Goal: Information Seeking & Learning: Check status

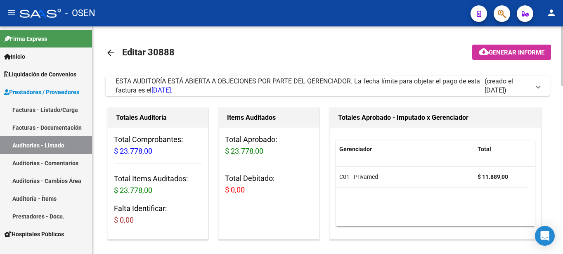
click at [325, 40] on mat-toolbar-row "arrow_back Editar 30888" at bounding box center [279, 53] width 346 height 26
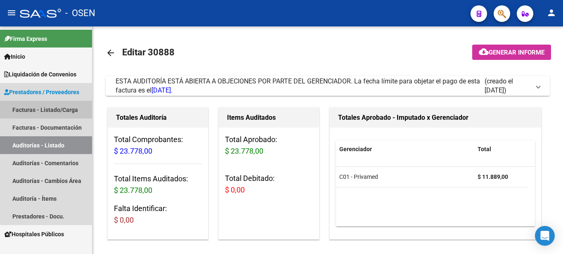
click at [51, 108] on link "Facturas - Listado/Carga" at bounding box center [46, 110] width 92 height 18
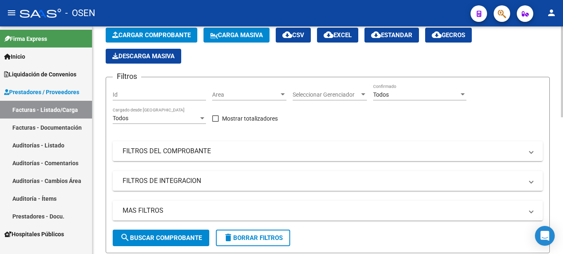
scroll to position [84, 0]
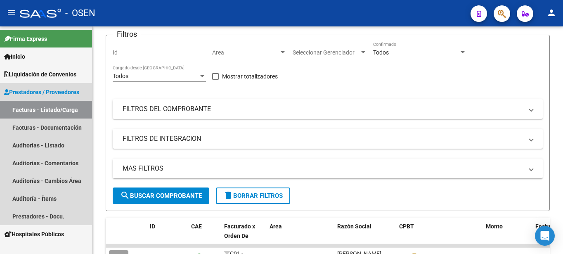
click at [58, 91] on span "Prestadores / Proveedores" at bounding box center [41, 91] width 75 height 9
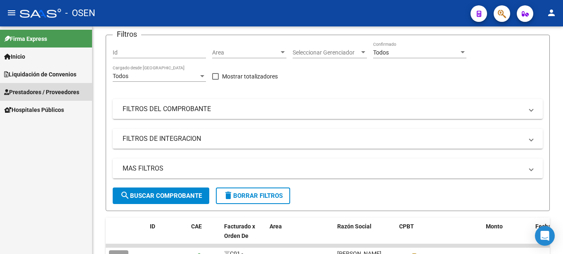
click at [58, 91] on span "Prestadores / Proveedores" at bounding box center [41, 91] width 75 height 9
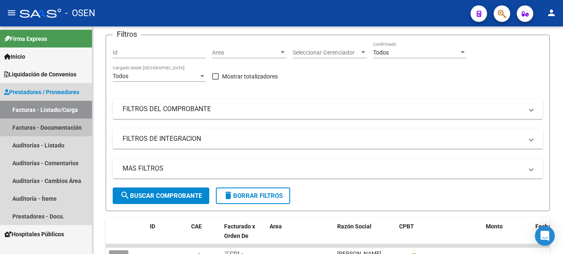
click at [51, 126] on link "Facturas - Documentación" at bounding box center [46, 127] width 92 height 18
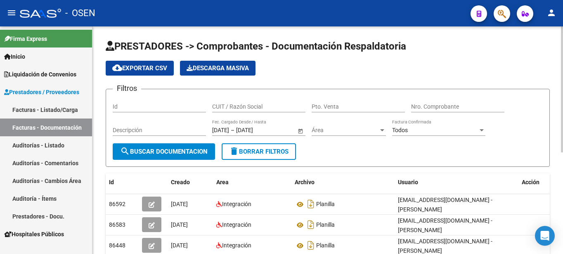
click at [267, 109] on input "CUIT / Razón Social" at bounding box center [258, 106] width 93 height 7
type input "puca"
click at [186, 152] on span "search Buscar Documentacion" at bounding box center [163, 151] width 87 height 7
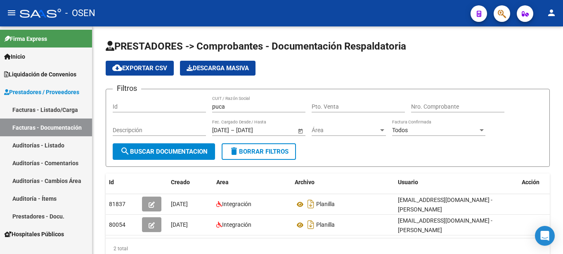
click at [55, 111] on link "Facturas - Listado/Carga" at bounding box center [46, 110] width 92 height 18
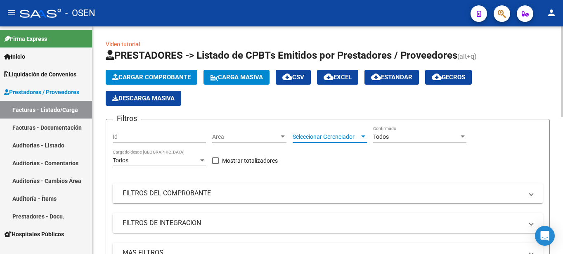
click at [363, 137] on div at bounding box center [363, 136] width 4 height 2
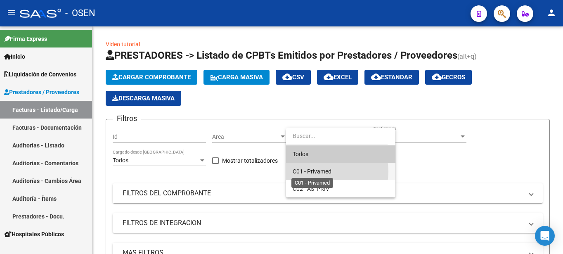
click at [327, 171] on span "C01 - Privamed" at bounding box center [312, 171] width 39 height 7
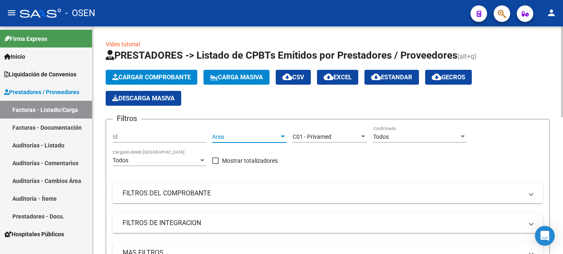
click at [251, 137] on span "Area" at bounding box center [245, 136] width 67 height 7
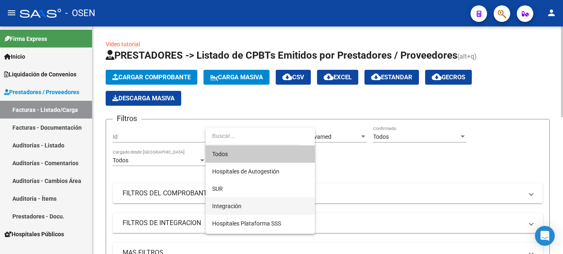
click at [238, 203] on span "Integración" at bounding box center [226, 206] width 29 height 7
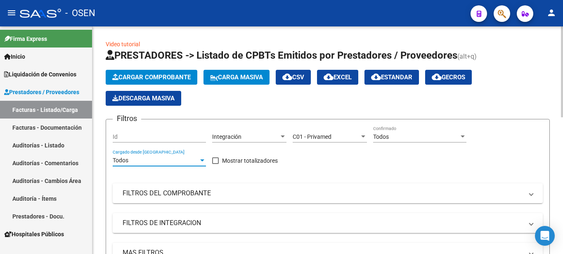
click at [200, 162] on div at bounding box center [202, 160] width 7 height 7
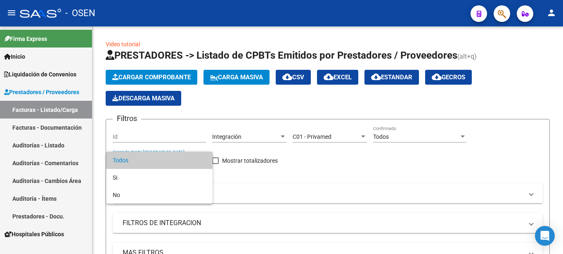
click at [330, 177] on div at bounding box center [281, 127] width 563 height 254
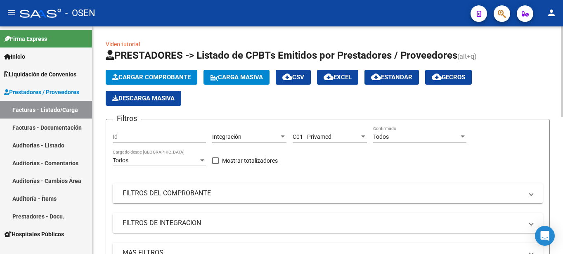
click at [354, 159] on div "Filtros Id Integración Area C01 - Privamed Seleccionar Gerenciador Todos Confir…" at bounding box center [328, 199] width 430 height 146
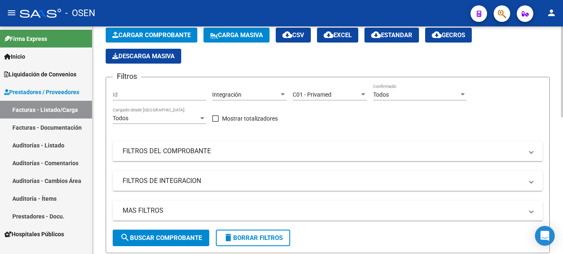
click at [200, 151] on mat-panel-title "FILTROS DEL COMPROBANTE" at bounding box center [323, 151] width 400 height 9
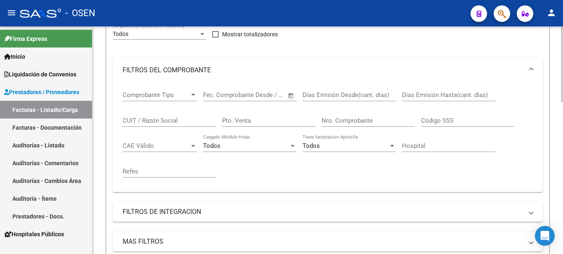
scroll to position [168, 0]
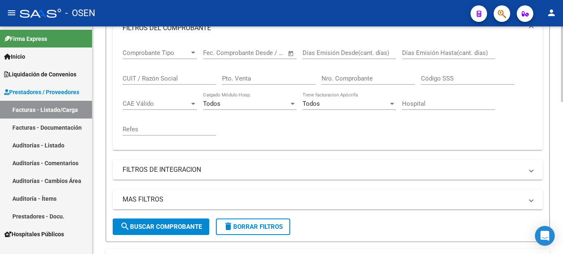
click at [529, 173] on span at bounding box center [530, 169] width 3 height 9
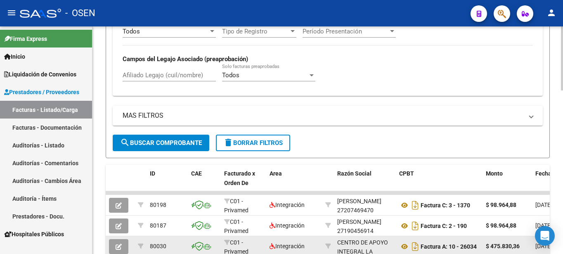
scroll to position [316, 0]
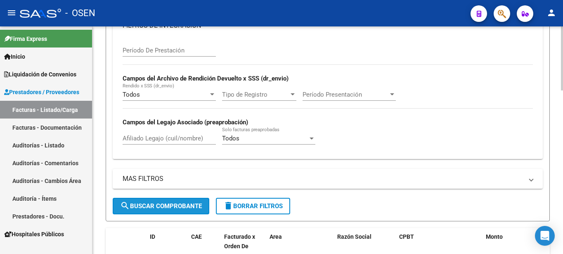
click at [155, 204] on span "search Buscar Comprobante" at bounding box center [161, 205] width 82 height 7
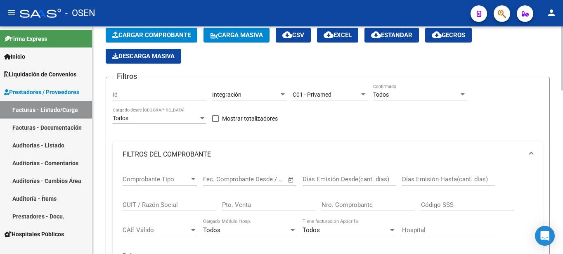
scroll to position [84, 0]
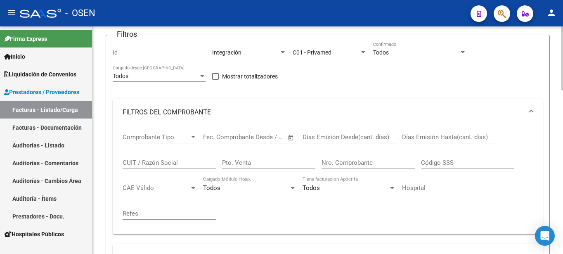
click at [192, 141] on div "Comprobante Tipo Comprobante Tipo" at bounding box center [160, 134] width 74 height 18
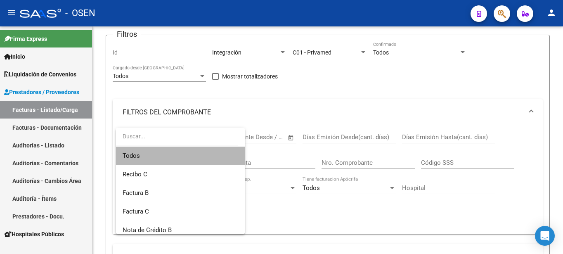
click at [203, 154] on span "Todos" at bounding box center [181, 156] width 116 height 19
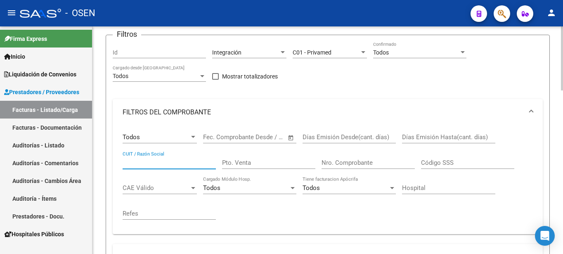
click at [191, 163] on input "CUIT / Razón Social" at bounding box center [169, 162] width 93 height 7
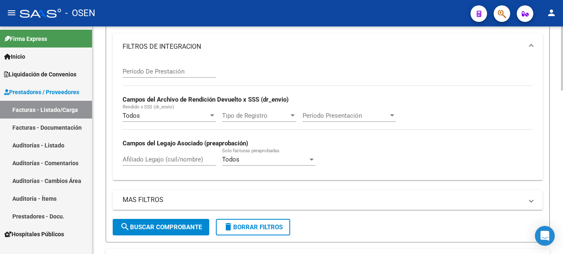
scroll to position [337, 0]
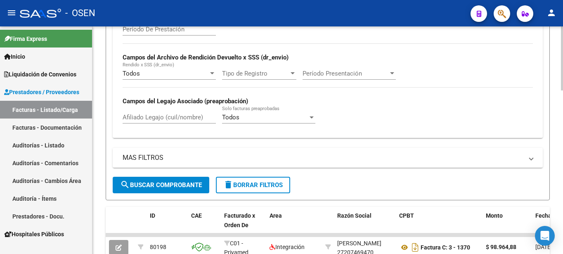
click at [185, 189] on button "search Buscar Comprobante" at bounding box center [161, 185] width 97 height 17
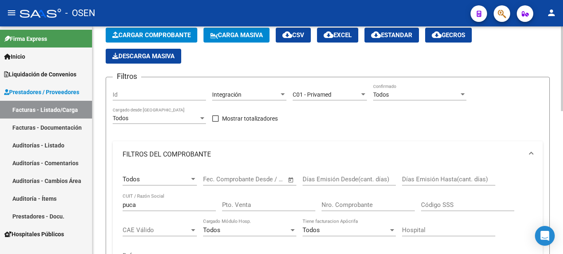
scroll to position [0, 0]
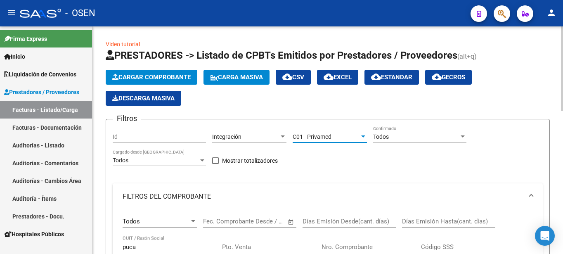
click at [365, 136] on div at bounding box center [363, 136] width 4 height 2
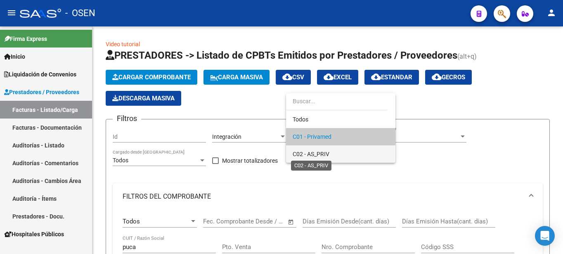
click at [324, 155] on span "C02 - AS_PRIV" at bounding box center [311, 154] width 37 height 7
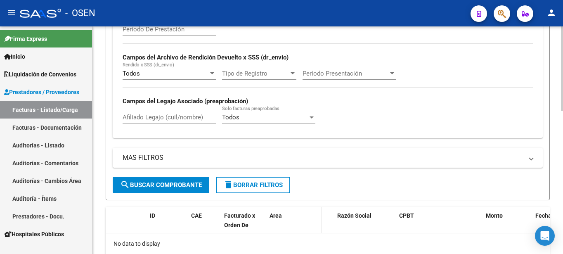
scroll to position [384, 0]
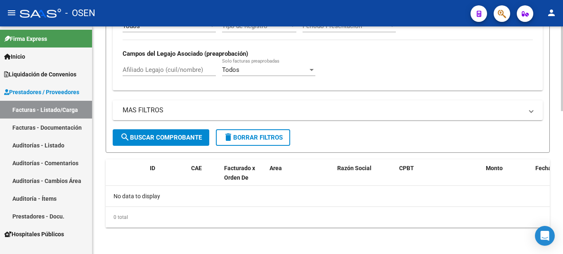
click at [180, 142] on button "search Buscar Comprobante" at bounding box center [161, 137] width 97 height 17
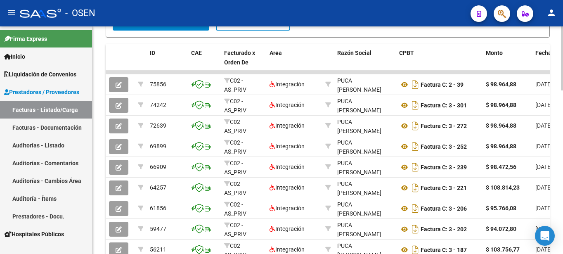
scroll to position [584, 0]
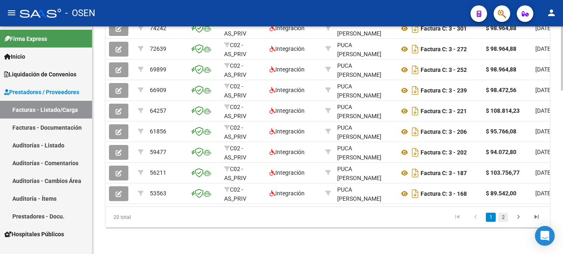
click at [503, 218] on link "2" at bounding box center [503, 217] width 10 height 9
click at [492, 218] on link "1" at bounding box center [491, 217] width 10 height 9
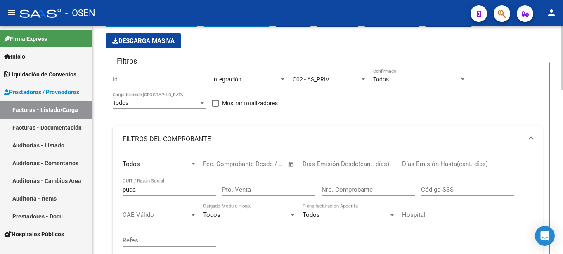
scroll to position [15, 0]
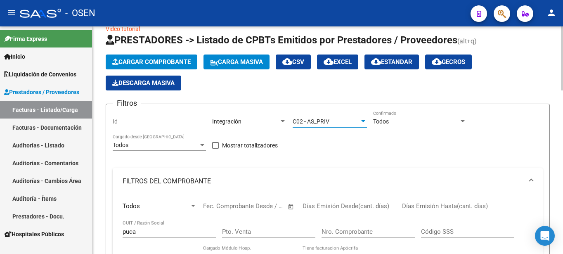
click at [360, 123] on div at bounding box center [362, 121] width 7 height 7
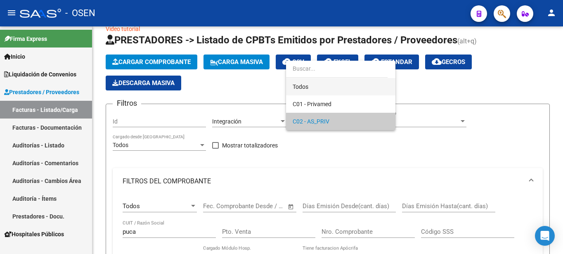
click at [328, 87] on span "Todos" at bounding box center [341, 86] width 96 height 17
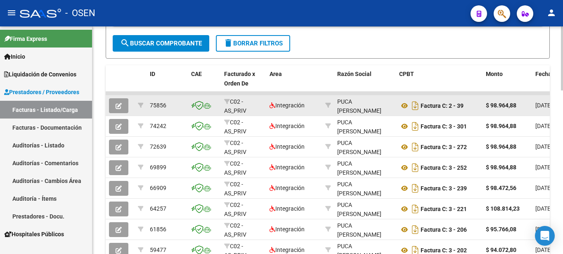
scroll to position [436, 0]
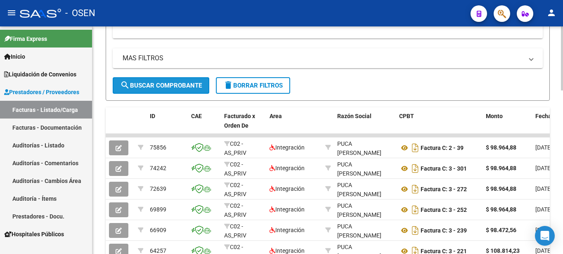
click at [177, 85] on span "search Buscar Comprobante" at bounding box center [161, 85] width 82 height 7
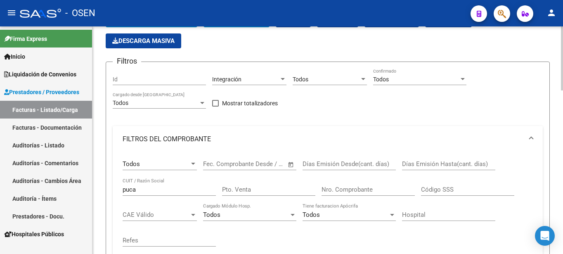
scroll to position [0, 0]
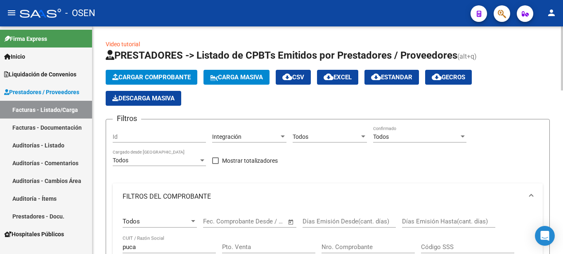
click at [281, 139] on div at bounding box center [282, 136] width 7 height 7
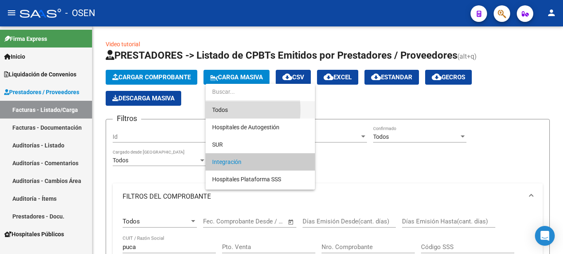
click at [219, 110] on span "Todos" at bounding box center [260, 109] width 96 height 17
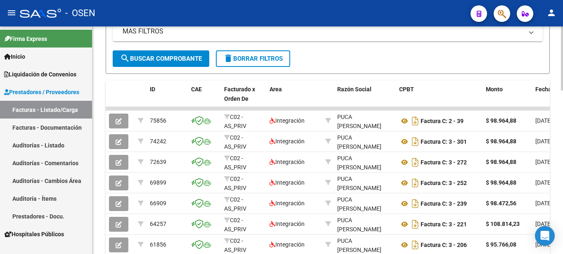
scroll to position [421, 0]
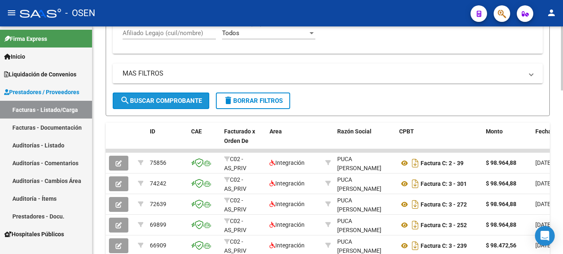
click at [157, 99] on span "search Buscar Comprobante" at bounding box center [161, 100] width 82 height 7
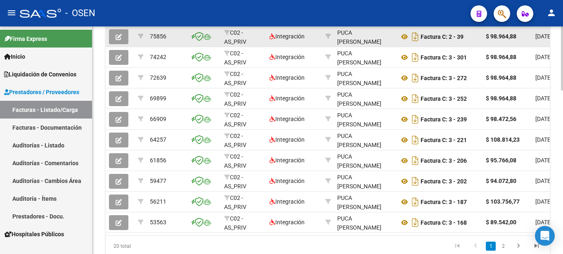
scroll to position [584, 0]
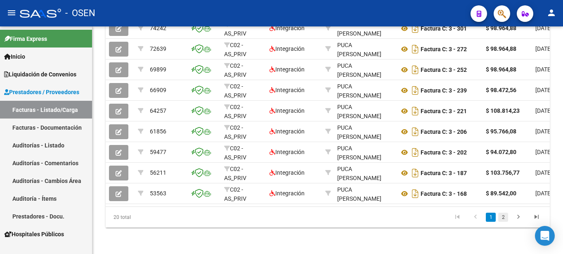
click at [501, 219] on link "2" at bounding box center [503, 217] width 10 height 9
click at [493, 218] on link "1" at bounding box center [491, 217] width 10 height 9
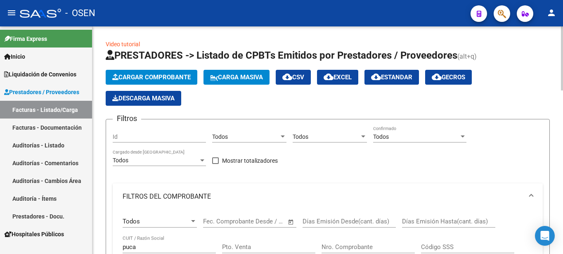
scroll to position [42, 0]
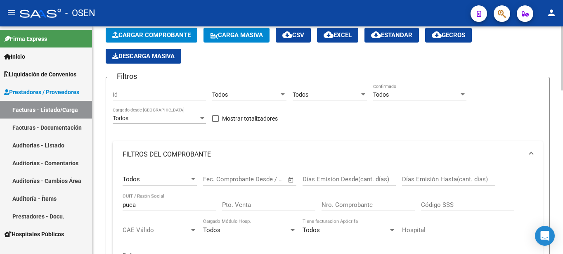
click at [363, 94] on div at bounding box center [363, 94] width 4 height 2
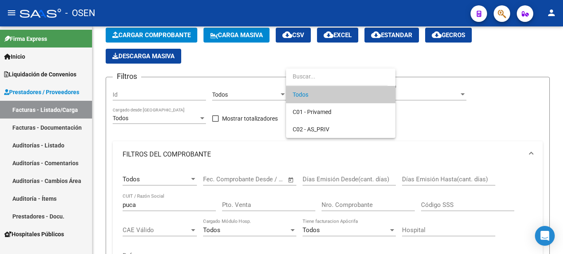
click at [431, 125] on div at bounding box center [281, 127] width 563 height 254
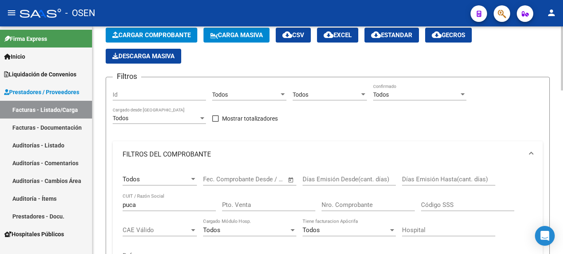
click at [466, 95] on div at bounding box center [462, 94] width 7 height 7
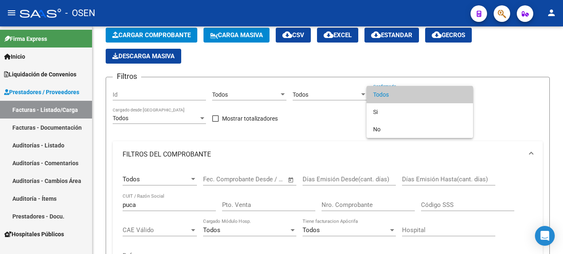
click at [513, 106] on div at bounding box center [281, 127] width 563 height 254
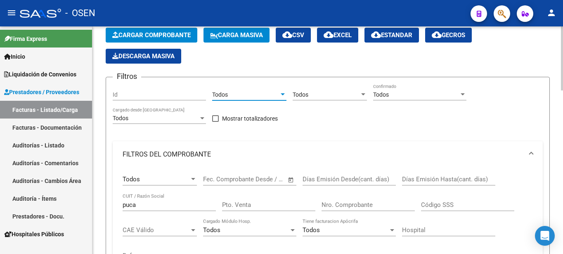
click at [281, 97] on div at bounding box center [282, 94] width 7 height 7
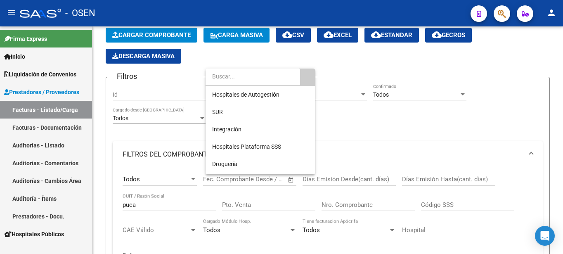
scroll to position [0, 0]
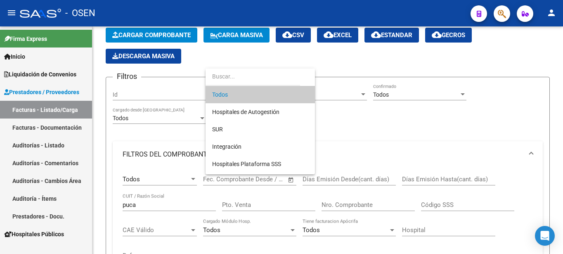
click at [380, 146] on div at bounding box center [281, 127] width 563 height 254
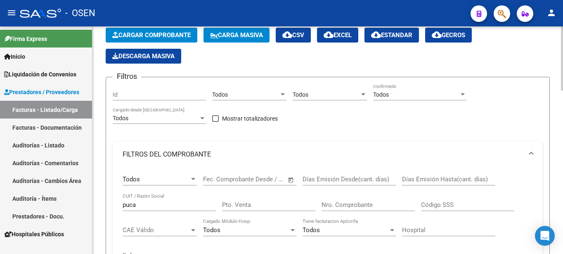
click at [284, 95] on div at bounding box center [283, 94] width 4 height 2
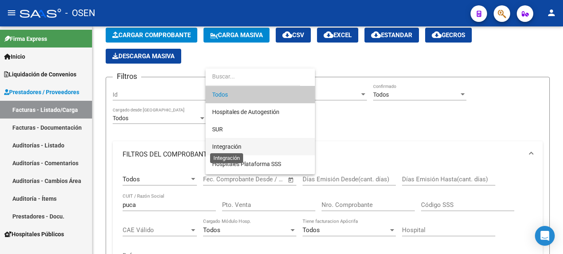
click at [227, 146] on span "Integración" at bounding box center [226, 146] width 29 height 7
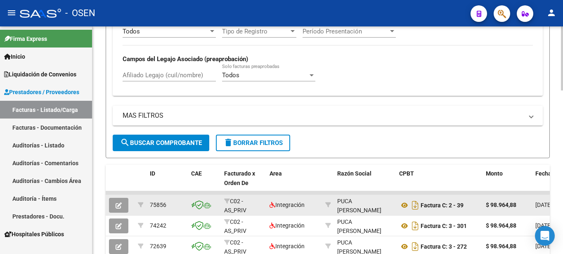
scroll to position [463, 0]
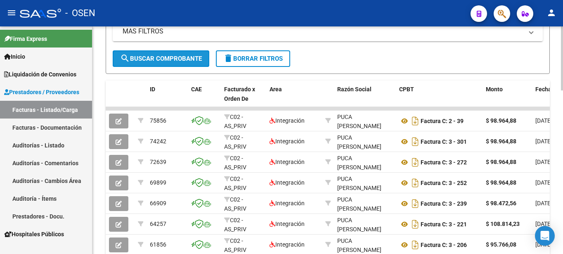
click at [188, 64] on button "search Buscar Comprobante" at bounding box center [161, 58] width 97 height 17
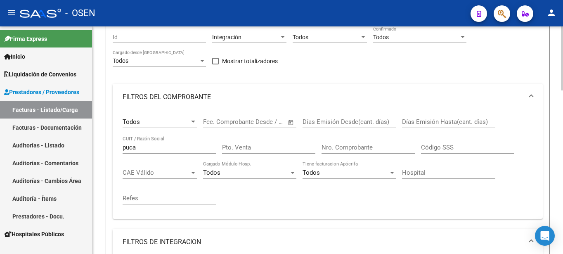
scroll to position [57, 0]
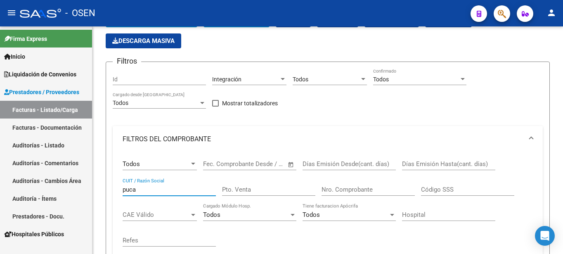
drag, startPoint x: 124, startPoint y: 185, endPoint x: 79, endPoint y: 180, distance: 44.8
click at [123, 186] on input "puca" at bounding box center [169, 189] width 93 height 7
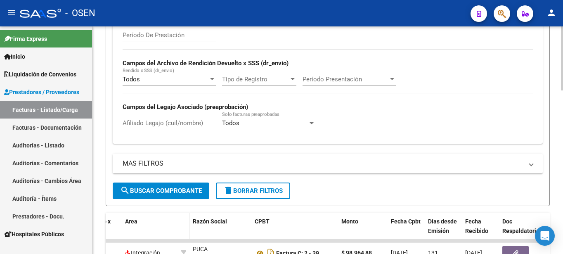
scroll to position [436, 0]
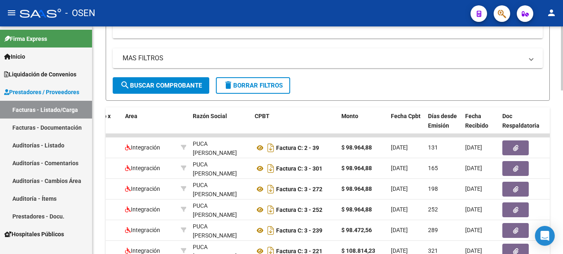
click at [176, 86] on span "search Buscar Comprobante" at bounding box center [161, 85] width 82 height 7
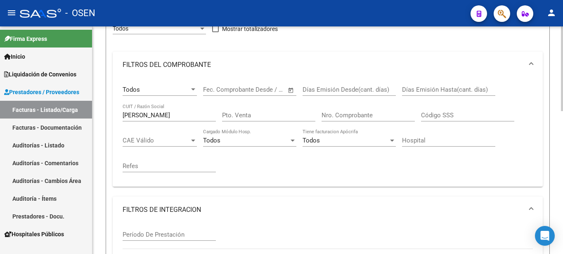
scroll to position [90, 0]
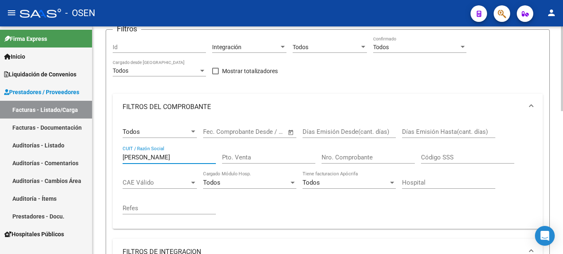
drag, startPoint x: 194, startPoint y: 158, endPoint x: 95, endPoint y: 139, distance: 101.5
click at [123, 154] on input "[PERSON_NAME]" at bounding box center [169, 157] width 93 height 7
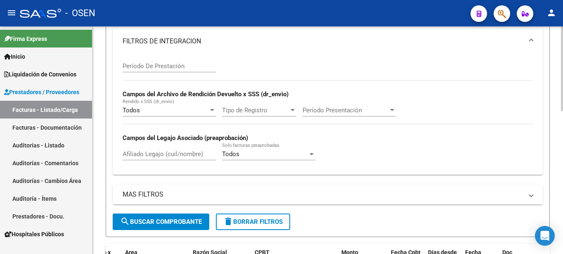
scroll to position [342, 0]
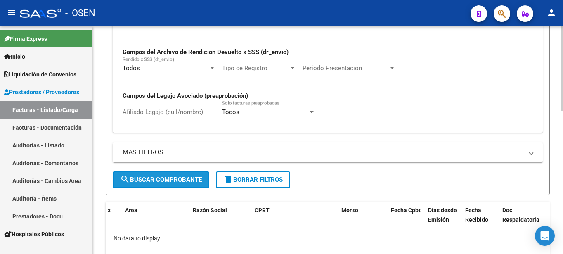
click at [176, 177] on span "search Buscar Comprobante" at bounding box center [161, 179] width 82 height 7
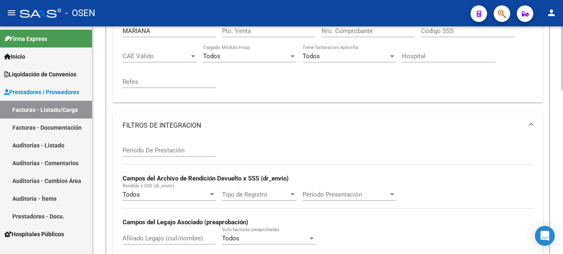
scroll to position [174, 0]
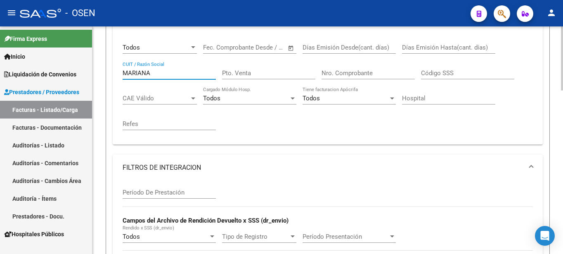
drag, startPoint x: 165, startPoint y: 74, endPoint x: 103, endPoint y: 69, distance: 62.1
click at [123, 69] on input "MARIANA" at bounding box center [169, 72] width 93 height 7
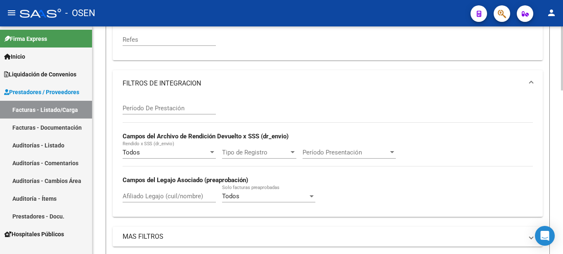
scroll to position [300, 0]
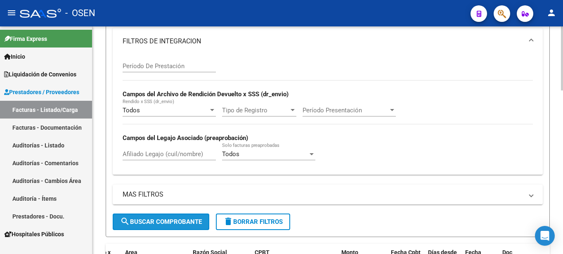
click at [168, 223] on span "search Buscar Comprobante" at bounding box center [161, 221] width 82 height 7
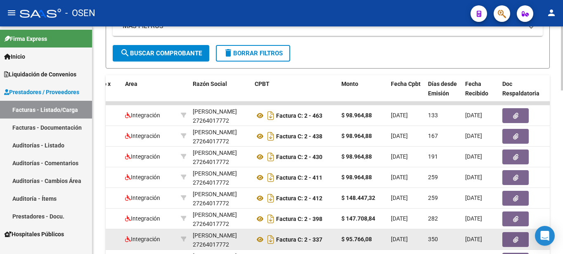
scroll to position [511, 0]
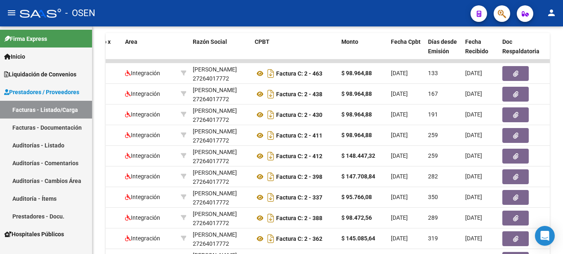
click at [58, 106] on link "Facturas - Listado/Carga" at bounding box center [46, 110] width 92 height 18
click at [57, 109] on link "Facturas - Listado/Carga" at bounding box center [46, 110] width 92 height 18
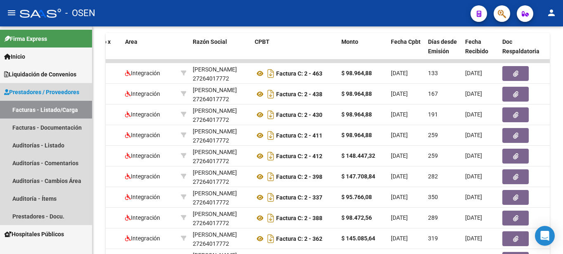
click at [57, 109] on link "Facturas - Listado/Carga" at bounding box center [46, 110] width 92 height 18
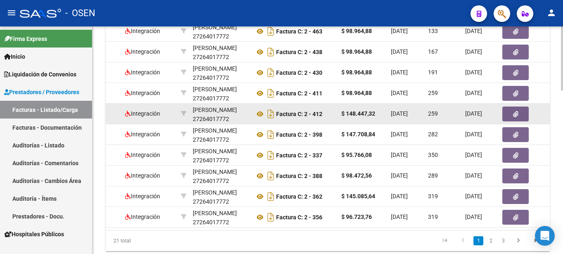
scroll to position [584, 0]
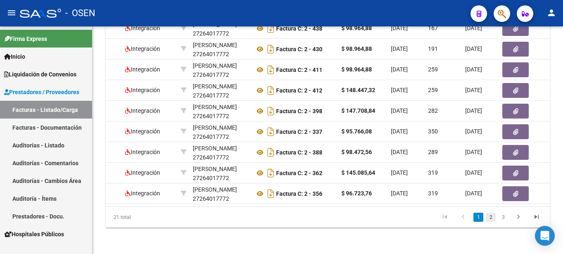
click at [491, 218] on link "2" at bounding box center [491, 217] width 10 height 9
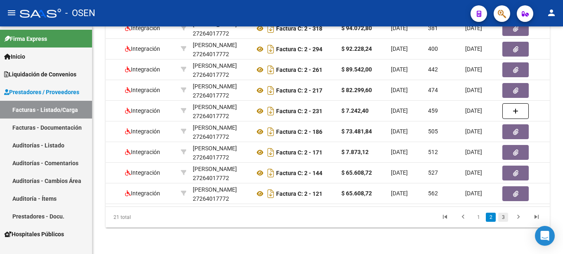
click at [504, 217] on link "3" at bounding box center [503, 217] width 10 height 9
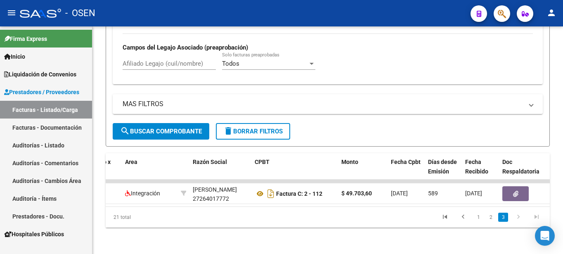
scroll to position [398, 0]
click at [479, 218] on link "1" at bounding box center [478, 217] width 10 height 9
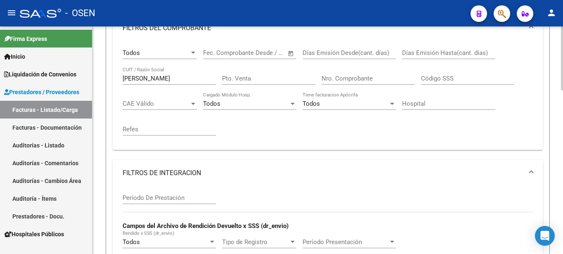
scroll to position [126, 0]
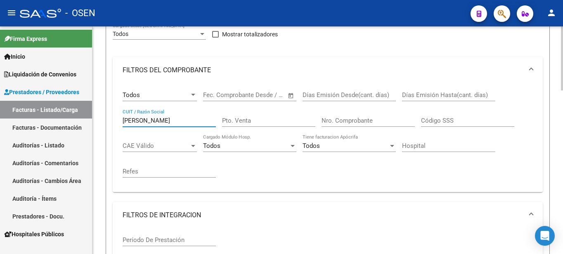
drag, startPoint x: 169, startPoint y: 122, endPoint x: 109, endPoint y: 120, distance: 60.3
click at [123, 118] on input "[PERSON_NAME]" at bounding box center [169, 120] width 93 height 7
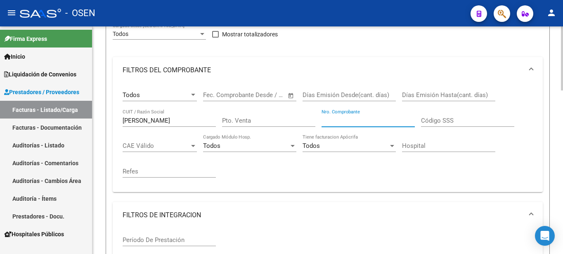
click at [340, 120] on input "Nro. Comprobante" at bounding box center [367, 120] width 93 height 7
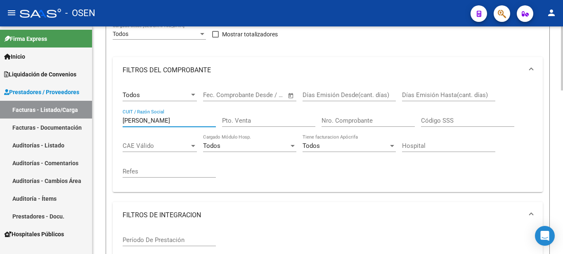
drag, startPoint x: 162, startPoint y: 118, endPoint x: 111, endPoint y: 118, distance: 51.6
click at [123, 118] on input "[PERSON_NAME]" at bounding box center [169, 120] width 93 height 7
type input "PUCA"
click at [208, 166] on div "Refes" at bounding box center [169, 169] width 93 height 18
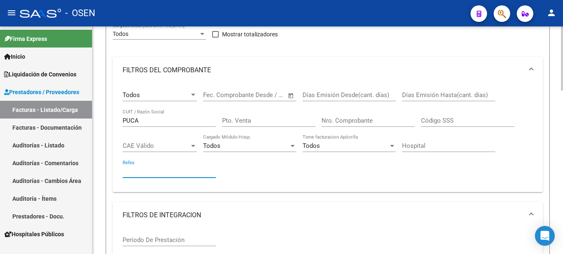
scroll to position [168, 0]
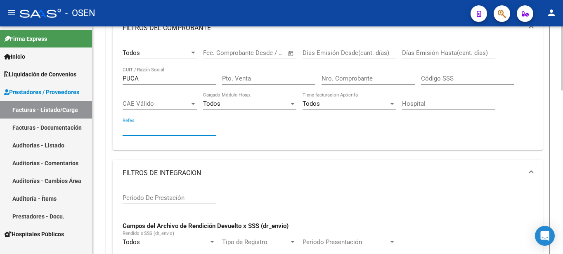
click at [342, 80] on input "Nro. Comprobante" at bounding box center [367, 78] width 93 height 7
click at [340, 81] on input "Nro. Comprobante" at bounding box center [367, 78] width 93 height 7
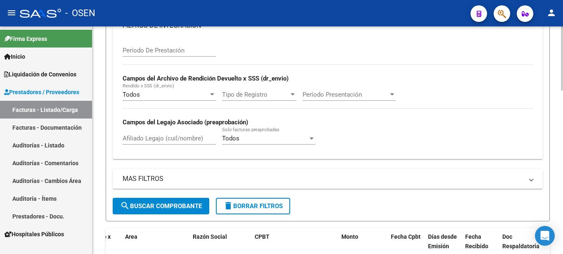
scroll to position [379, 0]
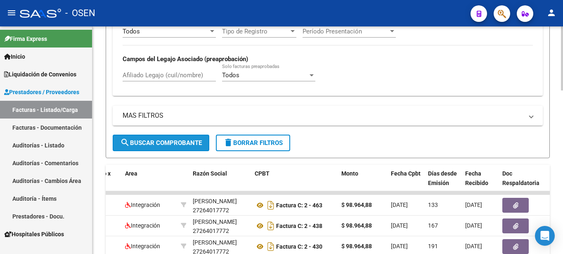
click at [172, 142] on span "search Buscar Comprobante" at bounding box center [161, 142] width 82 height 7
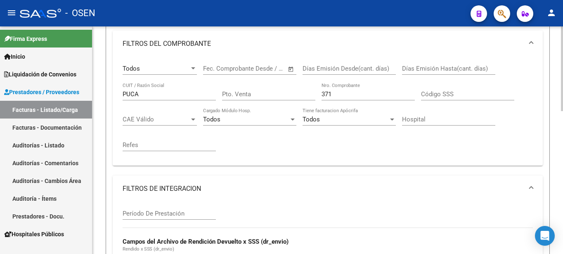
scroll to position [111, 0]
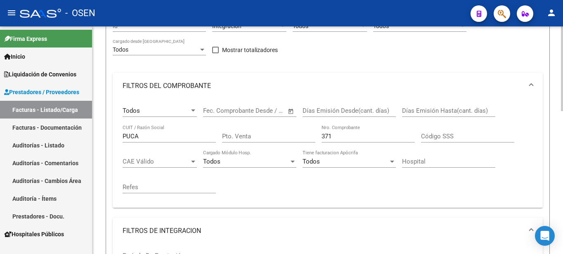
click at [345, 131] on div "371 Nro. Comprobante" at bounding box center [367, 134] width 93 height 18
drag, startPoint x: 337, startPoint y: 135, endPoint x: 291, endPoint y: 135, distance: 45.8
click at [321, 135] on input "371" at bounding box center [367, 135] width 93 height 7
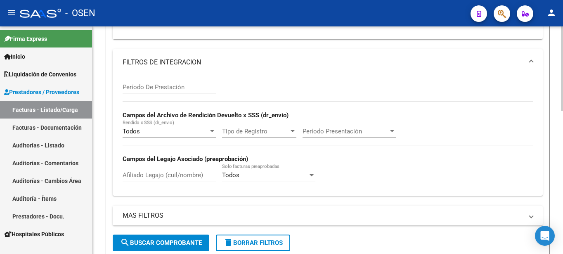
scroll to position [342, 0]
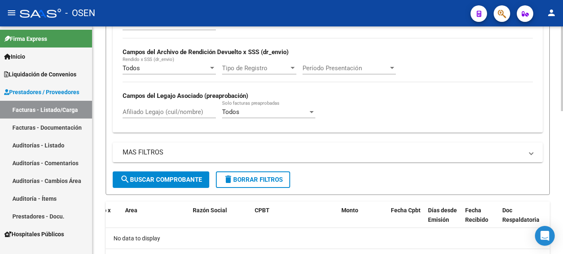
type input "373"
click at [191, 184] on button "search Buscar Comprobante" at bounding box center [161, 179] width 97 height 17
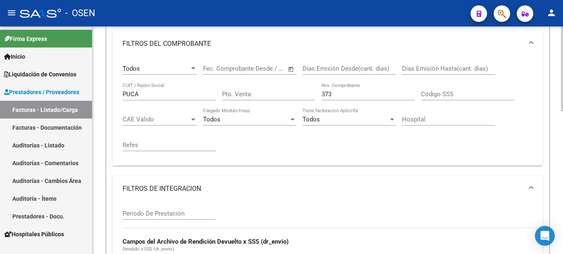
scroll to position [195, 0]
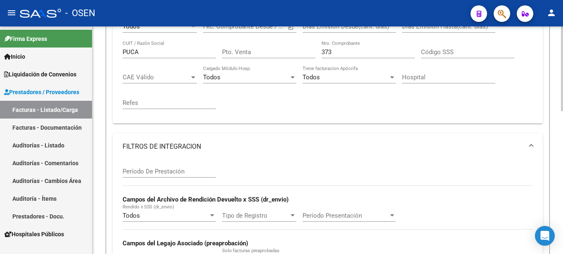
click at [241, 53] on input "Pto. Venta" at bounding box center [268, 51] width 93 height 7
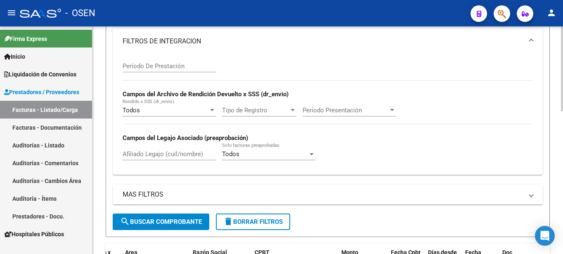
scroll to position [384, 0]
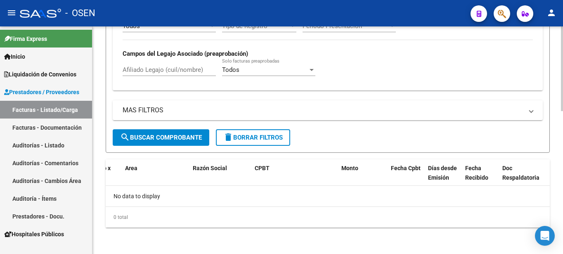
type input "3"
click at [161, 137] on span "search Buscar Comprobante" at bounding box center [161, 137] width 82 height 7
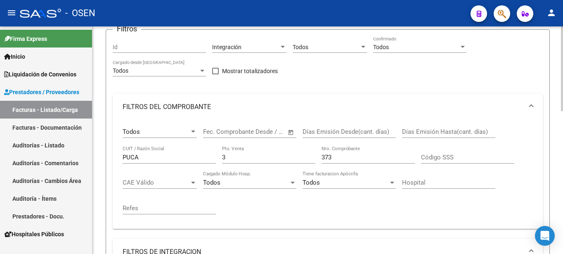
scroll to position [47, 0]
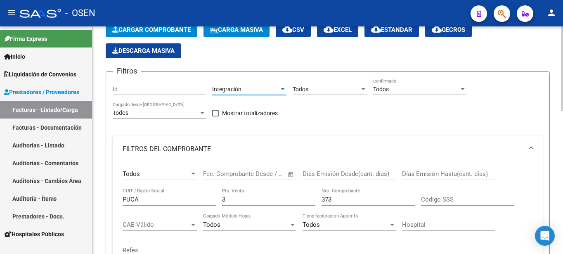
click at [283, 90] on div at bounding box center [283, 89] width 4 height 2
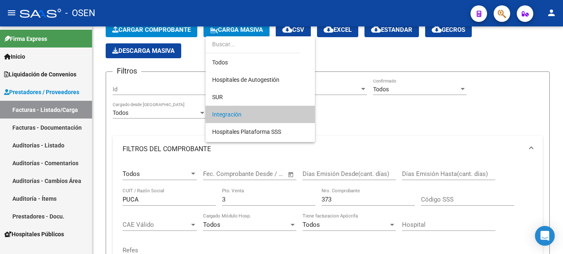
click at [282, 106] on span "Integración" at bounding box center [260, 114] width 96 height 17
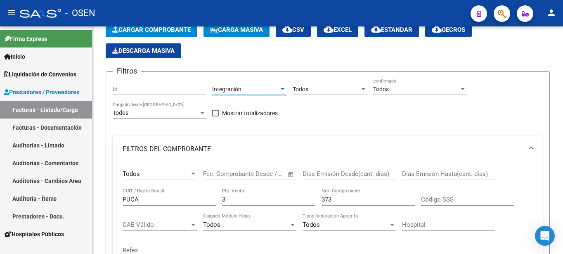
scroll to position [25, 0]
click at [282, 90] on div at bounding box center [283, 89] width 4 height 2
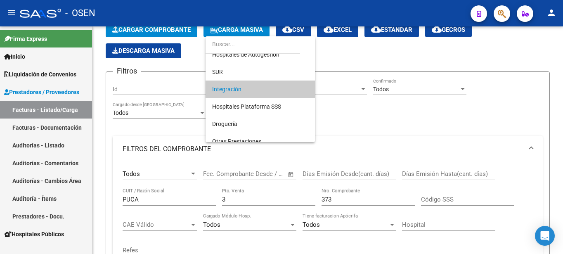
scroll to position [0, 0]
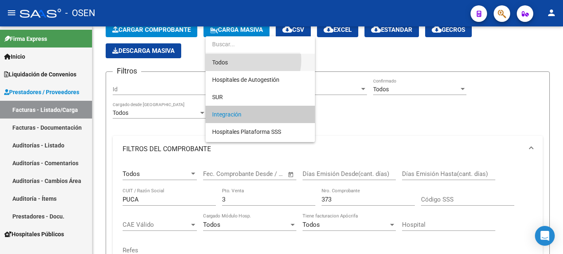
click at [250, 60] on span "Todos" at bounding box center [260, 62] width 96 height 17
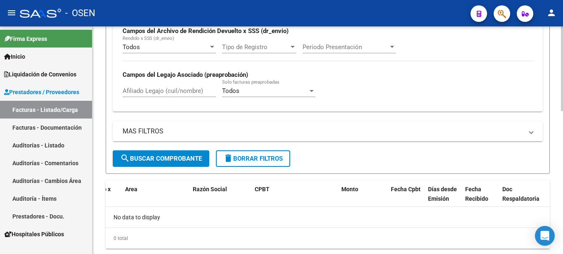
scroll to position [384, 0]
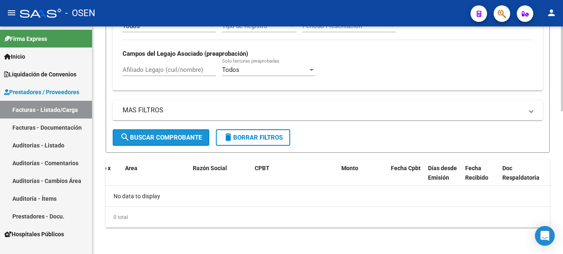
click at [197, 134] on span "search Buscar Comprobante" at bounding box center [161, 137] width 82 height 7
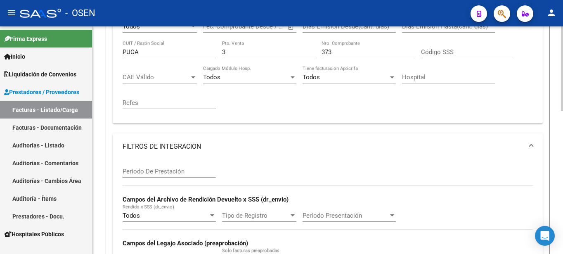
scroll to position [132, 0]
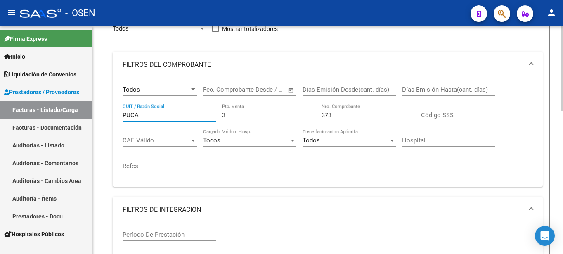
drag, startPoint x: 161, startPoint y: 114, endPoint x: 111, endPoint y: 102, distance: 51.5
click at [123, 111] on input "PUCA" at bounding box center [169, 114] width 93 height 7
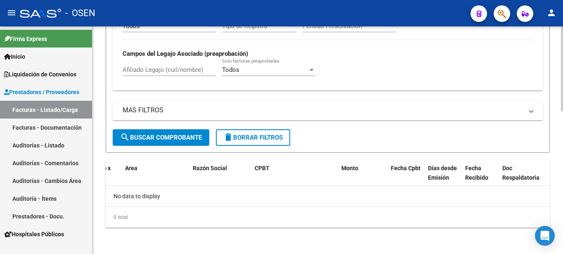
click at [148, 135] on span "search Buscar Comprobante" at bounding box center [161, 137] width 82 height 7
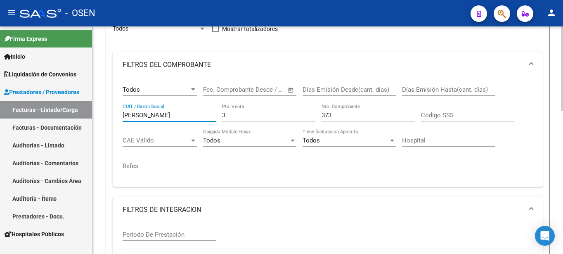
drag, startPoint x: 166, startPoint y: 114, endPoint x: 135, endPoint y: 111, distance: 31.1
click at [135, 111] on input "[PERSON_NAME]" at bounding box center [169, 114] width 93 height 7
drag, startPoint x: 162, startPoint y: 114, endPoint x: 73, endPoint y: 114, distance: 89.1
click at [123, 114] on input "[PERSON_NAME]" at bounding box center [169, 114] width 93 height 7
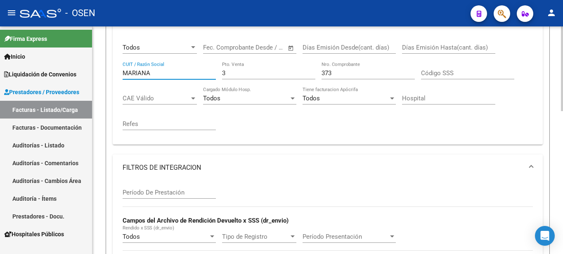
type input "MARIANA"
click at [230, 72] on input "3" at bounding box center [268, 72] width 93 height 7
drag, startPoint x: 343, startPoint y: 73, endPoint x: 306, endPoint y: 75, distance: 37.2
click at [321, 75] on input "373" at bounding box center [367, 72] width 93 height 7
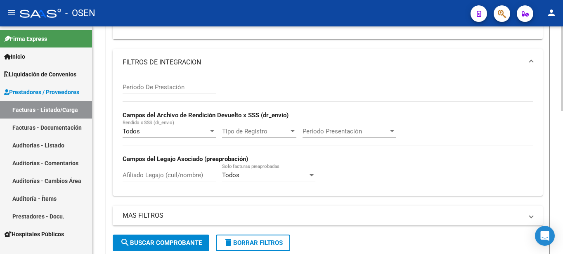
scroll to position [342, 0]
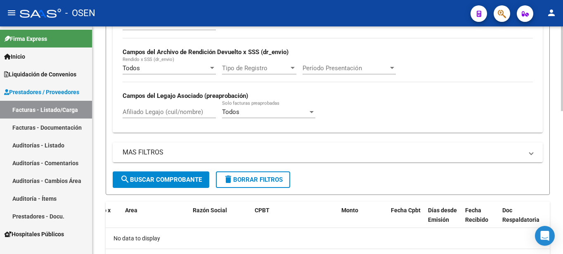
click at [175, 184] on button "search Buscar Comprobante" at bounding box center [161, 179] width 97 height 17
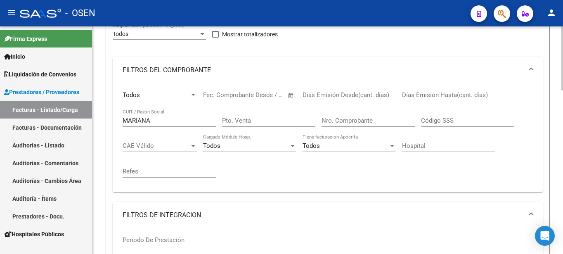
scroll to position [84, 0]
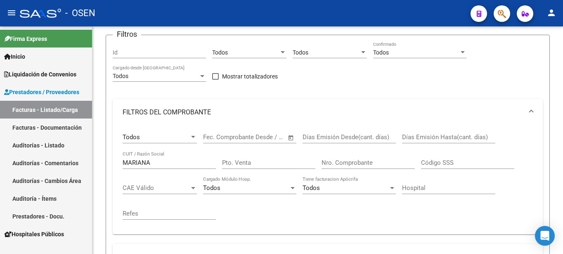
click at [67, 110] on link "Facturas - Listado/Carga" at bounding box center [46, 110] width 92 height 18
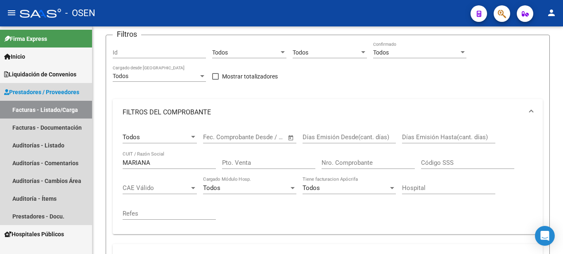
click at [67, 110] on link "Facturas - Listado/Carga" at bounding box center [46, 110] width 92 height 18
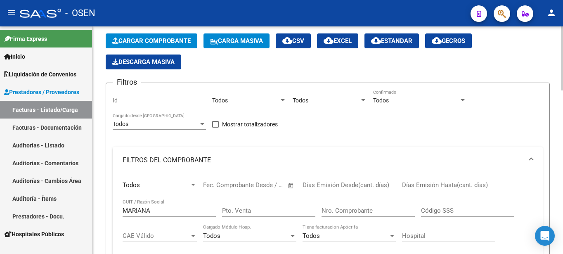
scroll to position [0, 0]
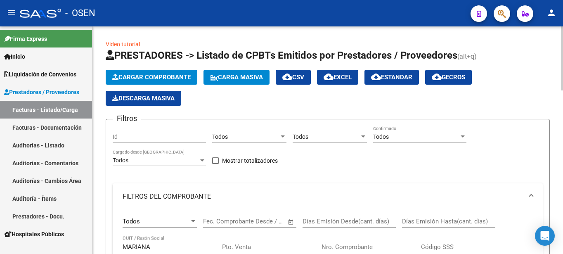
click at [199, 104] on div "Cargar Comprobante Carga Masiva cloud_download CSV cloud_download EXCEL cloud_d…" at bounding box center [328, 88] width 444 height 36
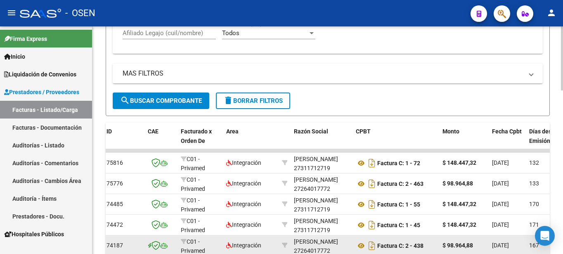
scroll to position [337, 0]
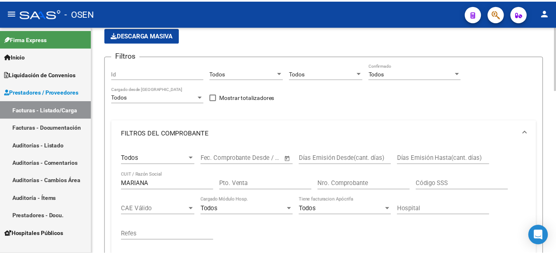
scroll to position [0, 0]
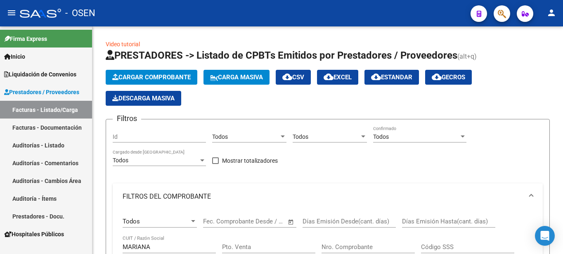
click at [549, 16] on mat-icon "person" at bounding box center [551, 13] width 10 height 10
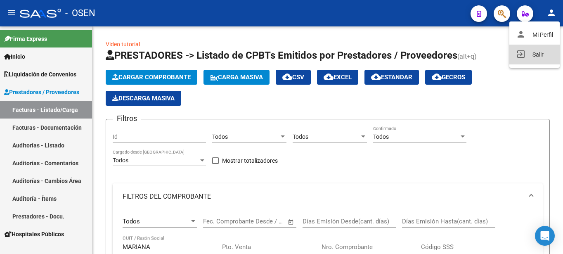
click at [540, 54] on button "exit_to_app Salir" at bounding box center [534, 55] width 50 height 20
